Goal: Transaction & Acquisition: Obtain resource

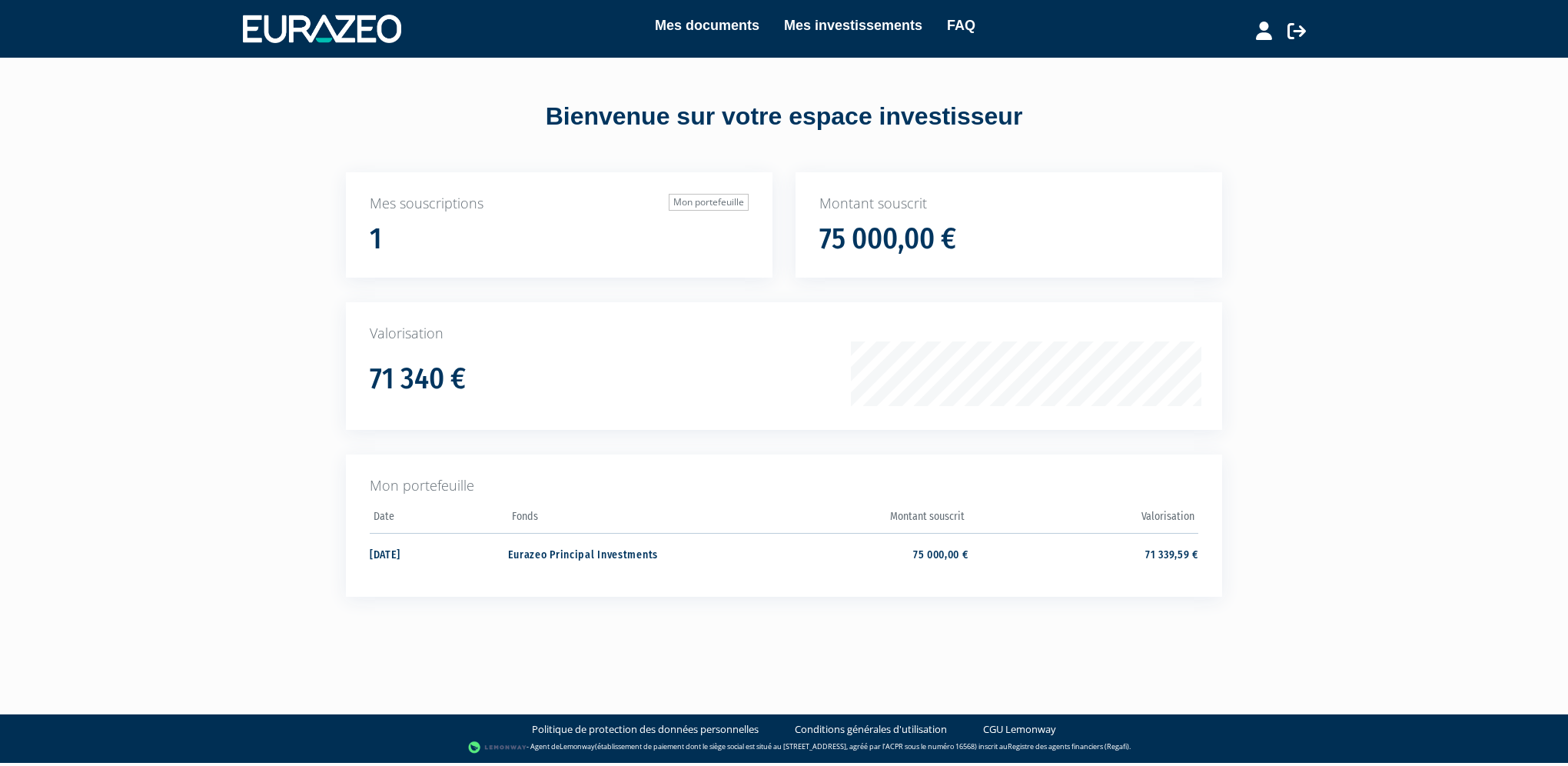
click at [722, 38] on div "Mes documents Mes investissements FAQ" at bounding box center [799, 29] width 795 height 28
click at [710, 21] on link "Mes documents" at bounding box center [706, 26] width 104 height 22
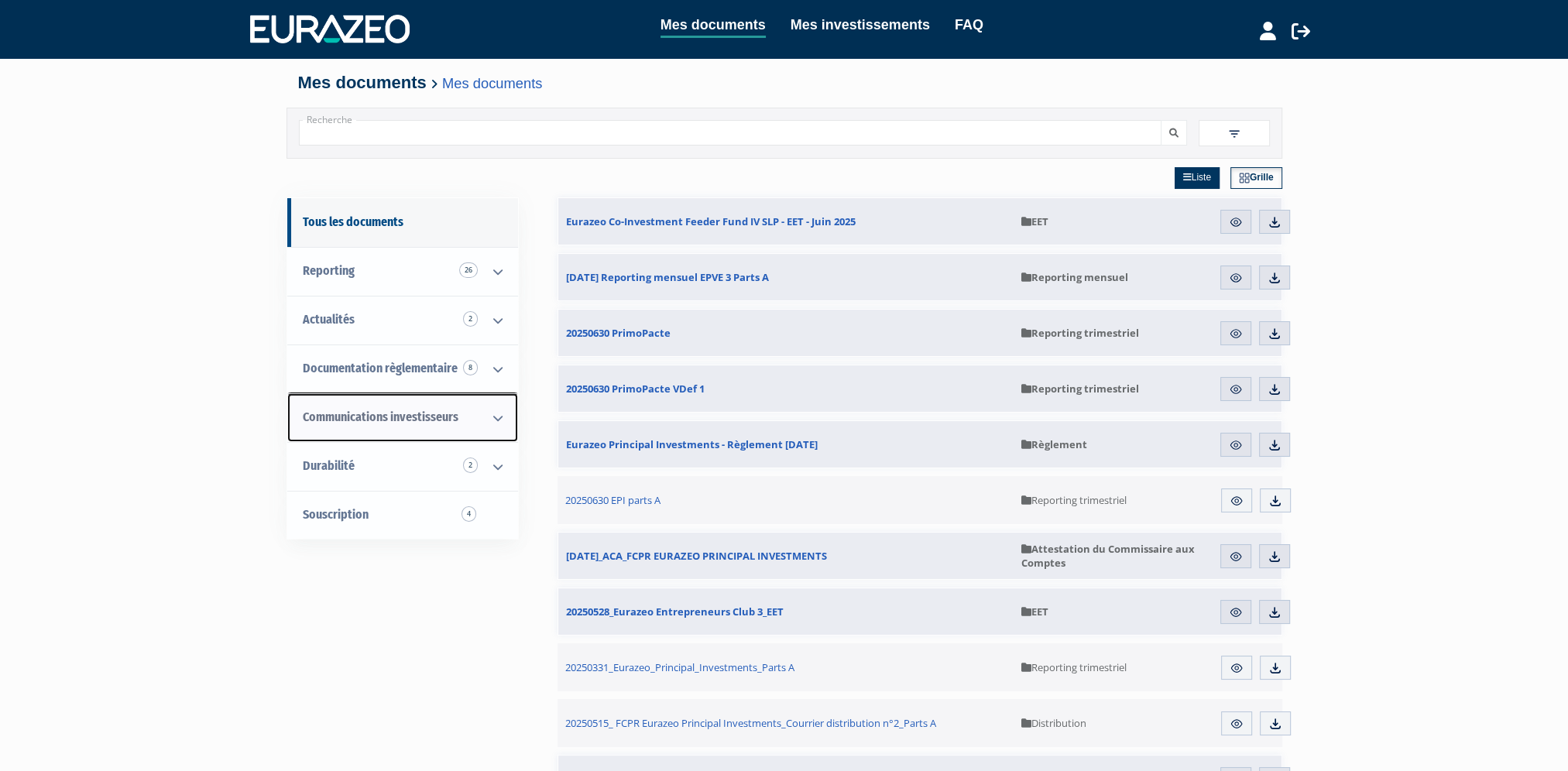
click at [409, 417] on span "Communications investisseurs" at bounding box center [380, 417] width 155 height 15
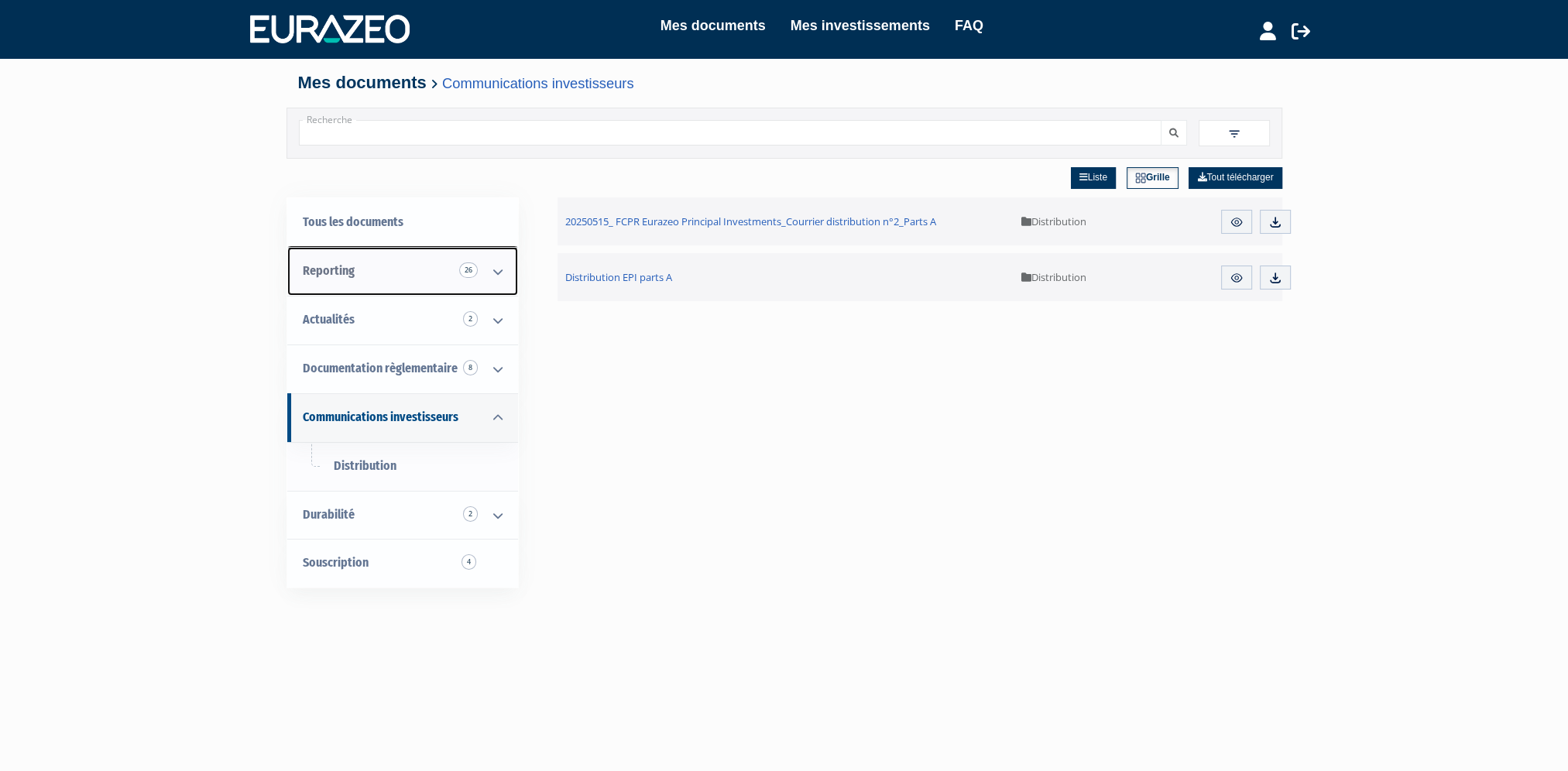
click at [363, 266] on link "Reporting 26" at bounding box center [403, 271] width 231 height 49
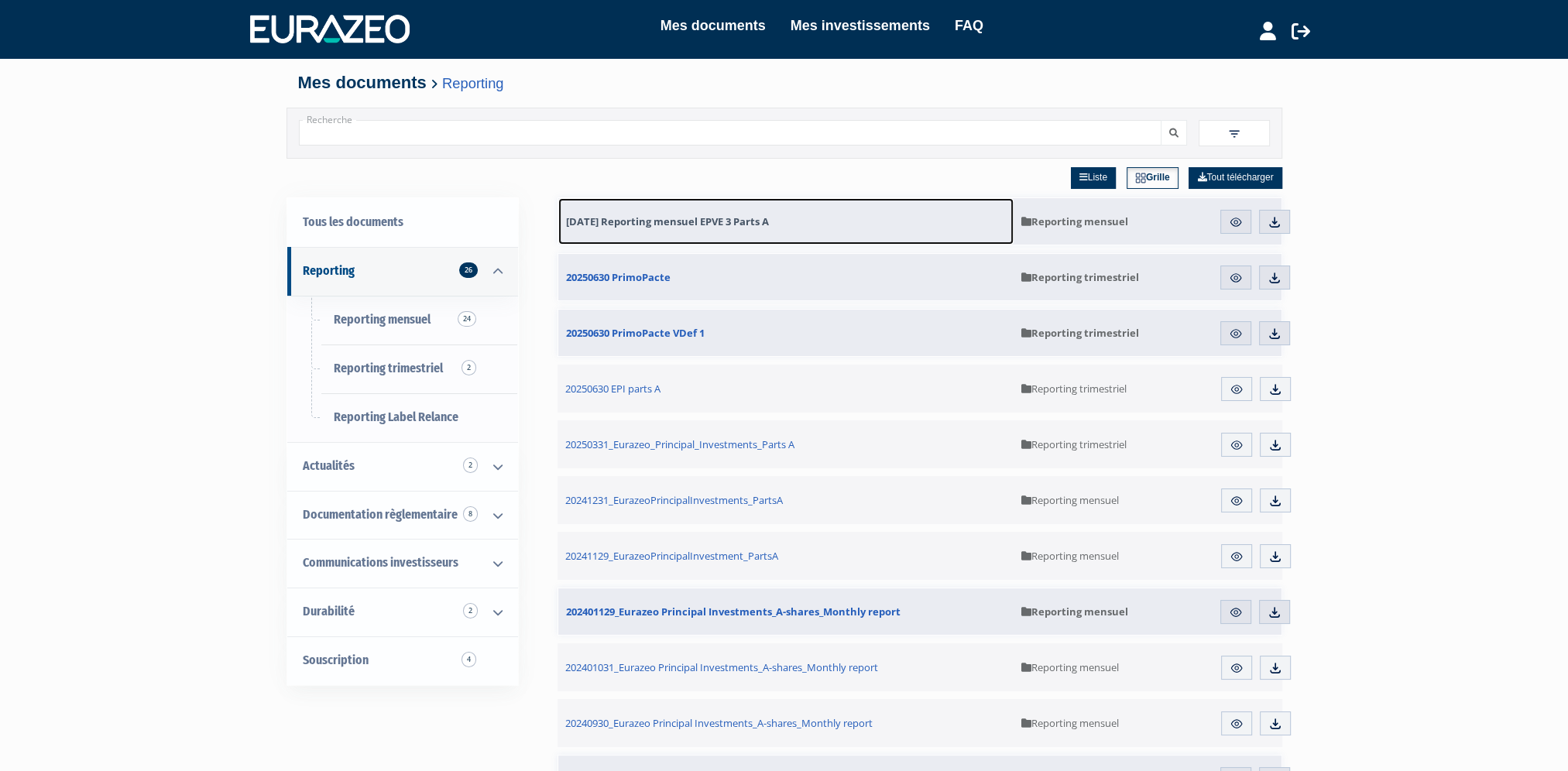
click at [740, 220] on span "31.07.2025 Reporting mensuel EPVE 3 Parts A" at bounding box center [667, 221] width 203 height 14
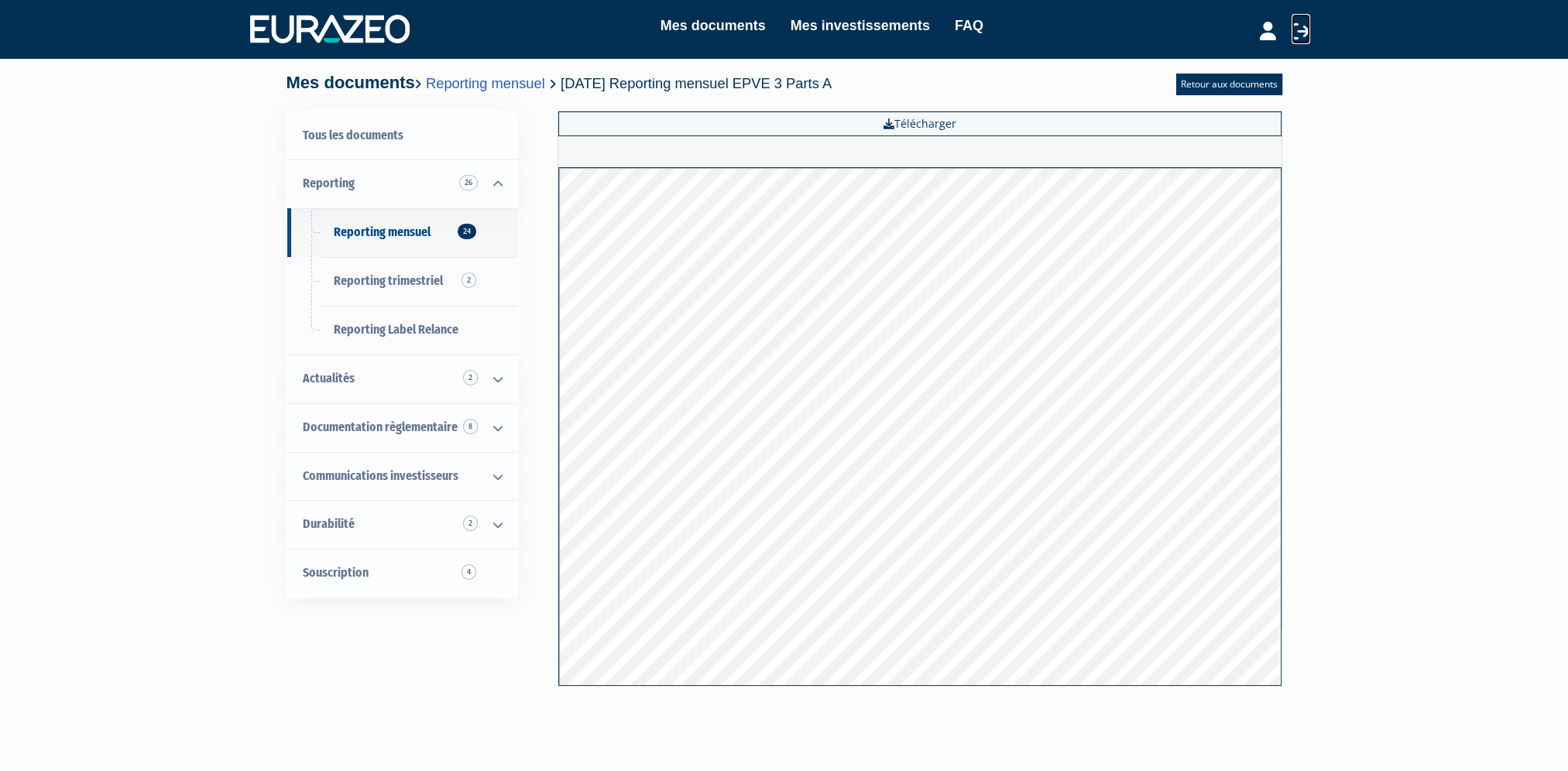
click at [1294, 28] on icon at bounding box center [1301, 31] width 18 height 18
